Goal: Check status

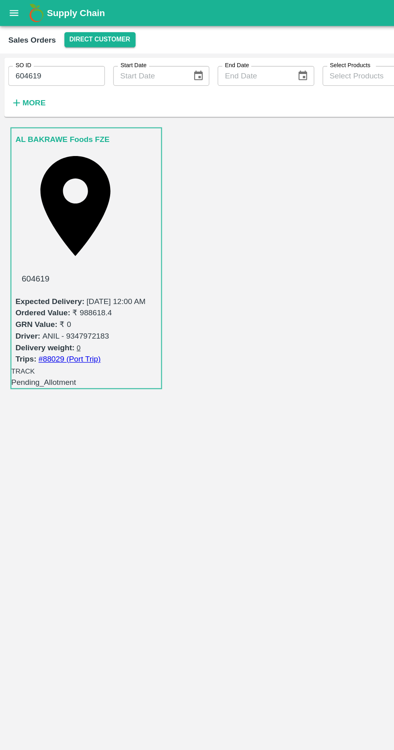
click at [59, 293] on span "Pending_Allotment" at bounding box center [34, 296] width 50 height 6
